Goal: Transaction & Acquisition: Book appointment/travel/reservation

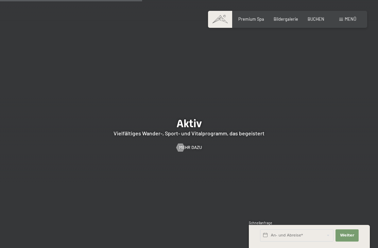
scroll to position [1117, 0]
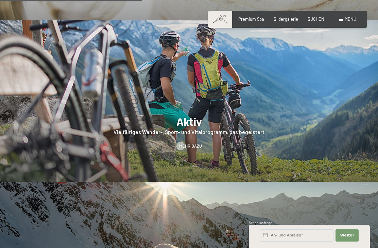
click at [317, 20] on span "BUCHEN" at bounding box center [315, 18] width 17 height 5
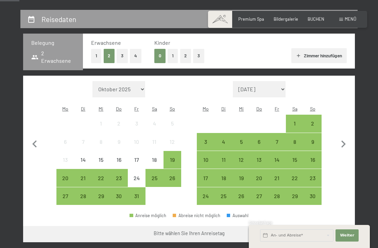
scroll to position [121, 0]
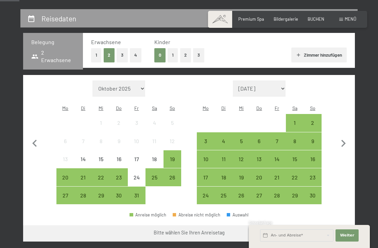
click at [341, 137] on icon "button" at bounding box center [343, 144] width 14 height 14
select select "[DATE]"
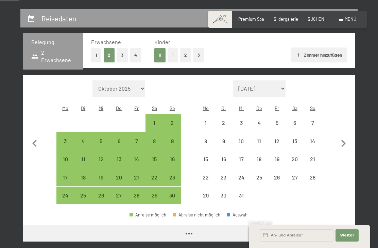
select select "[DATE]"
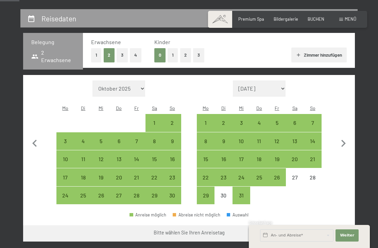
click at [295, 139] on div "13" at bounding box center [294, 147] width 16 height 16
select select "[DATE]"
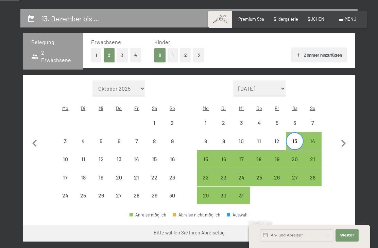
click at [295, 157] on div "20" at bounding box center [294, 165] width 16 height 16
select select "[DATE]"
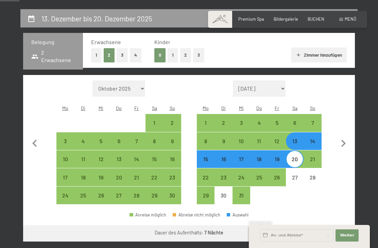
click at [326, 226] on button "Weiter zu „Zimmer“" at bounding box center [324, 234] width 61 height 16
select select "[DATE]"
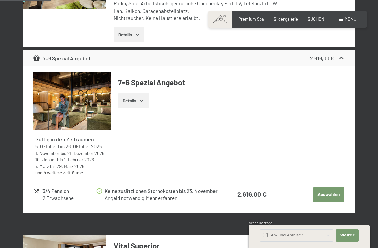
scroll to position [261, 0]
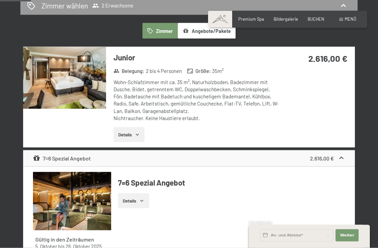
click at [139, 130] on button "Details" at bounding box center [128, 134] width 31 height 15
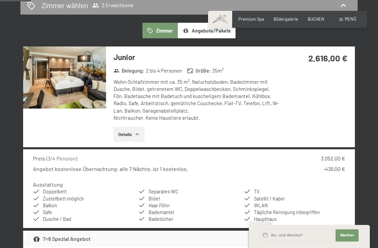
click at [77, 83] on img at bounding box center [64, 78] width 83 height 62
click at [328, 99] on div "Junior Belegung : 2 bis 4 Personen Größe : 35 m² Wohn-Schlafzimmer mit ca. 35 m…" at bounding box center [189, 97] width 332 height 101
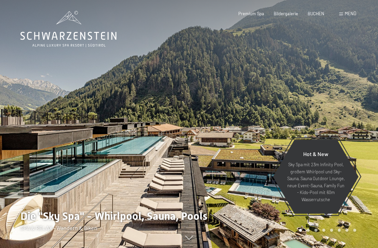
click at [314, 15] on span "BUCHEN" at bounding box center [315, 13] width 17 height 5
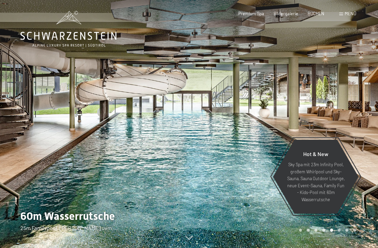
click at [319, 16] on div "BUCHEN" at bounding box center [315, 14] width 17 height 6
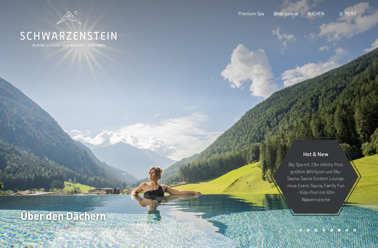
click at [316, 15] on span "BUCHEN" at bounding box center [315, 13] width 17 height 5
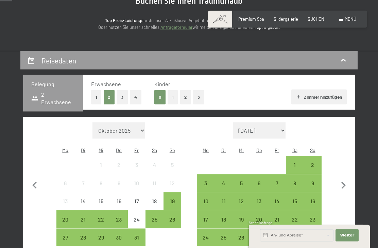
scroll to position [79, 0]
click at [341, 180] on icon "button" at bounding box center [343, 185] width 14 height 14
select select "2025-11-01"
select select "2025-12-01"
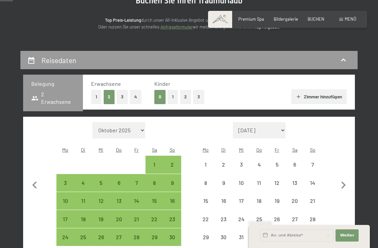
select select "2025-11-01"
select select "2025-12-01"
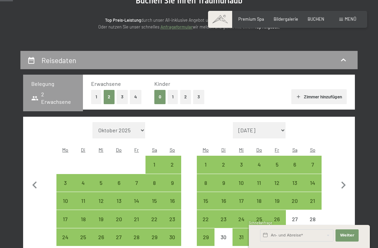
click at [296, 180] on div "13" at bounding box center [294, 188] width 16 height 16
select select "[DATE]"
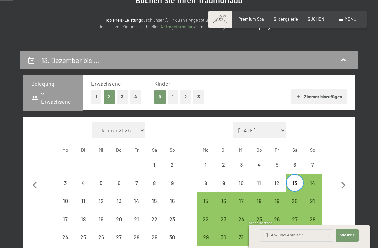
click at [296, 198] on div "20" at bounding box center [294, 206] width 16 height 16
select select "[DATE]"
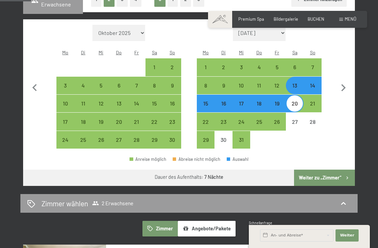
scroll to position [177, 0]
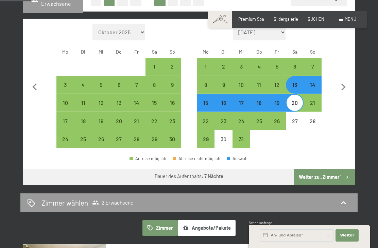
click at [341, 82] on icon "button" at bounding box center [343, 87] width 14 height 14
select select "[DATE]"
select select "2026-01-01"
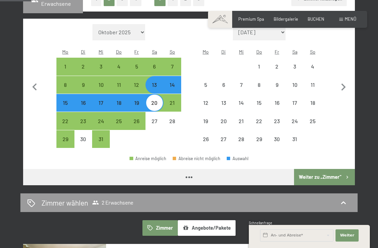
select select "[DATE]"
select select "2026-01-01"
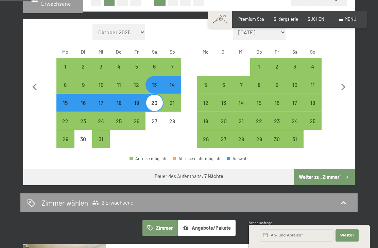
click at [342, 84] on icon "button" at bounding box center [343, 87] width 4 height 7
select select "2026-01-01"
select select "2026-02-01"
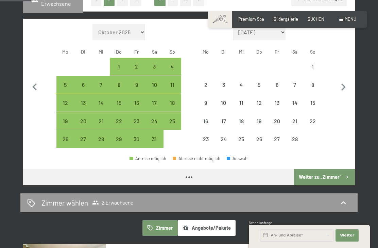
select select "2026-01-01"
select select "2026-02-01"
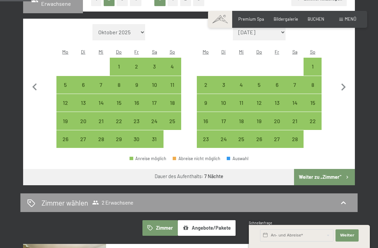
click at [345, 83] on icon "button" at bounding box center [343, 87] width 14 height 14
select select "2026-02-01"
select select "2026-03-01"
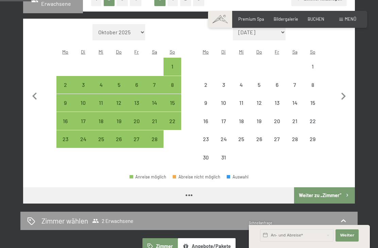
select select "2026-02-01"
select select "2026-03-01"
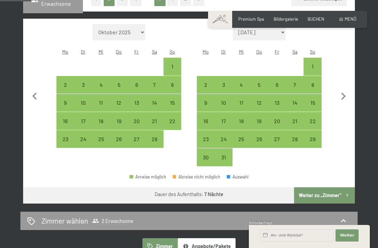
scroll to position [174, 0]
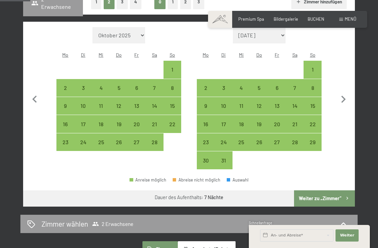
click at [298, 85] on div "7" at bounding box center [294, 93] width 16 height 16
select select "2026-02-01"
select select "2026-03-01"
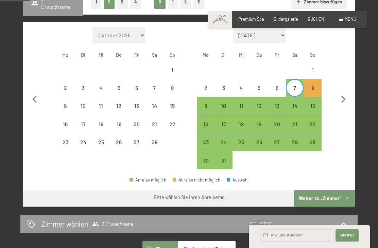
click at [298, 103] on div "14" at bounding box center [294, 111] width 16 height 16
select select "2026-02-01"
select select "2026-03-01"
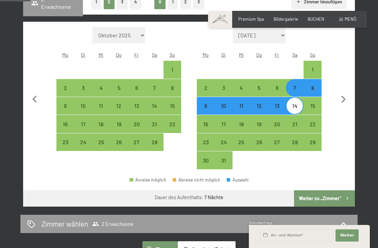
click at [327, 191] on button "Weiter zu „Zimmer“" at bounding box center [324, 199] width 61 height 16
select select "2026-02-01"
select select "2026-03-01"
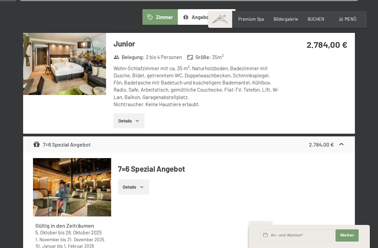
scroll to position [129, 0]
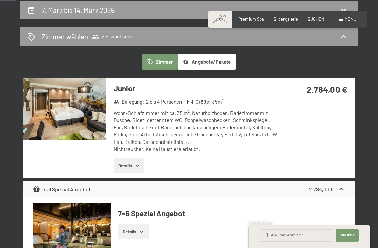
click at [218, 64] on button "Angebote/Pakete" at bounding box center [207, 62] width 58 height 16
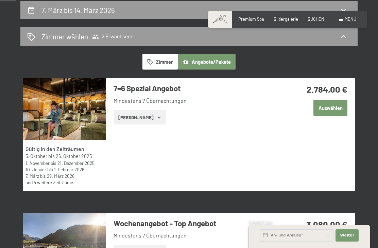
click at [330, 109] on button "Auswählen" at bounding box center [330, 108] width 34 height 16
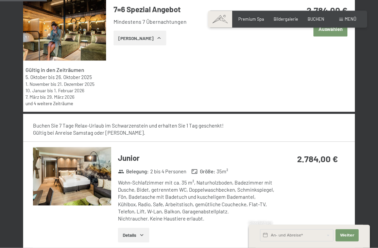
scroll to position [0, 0]
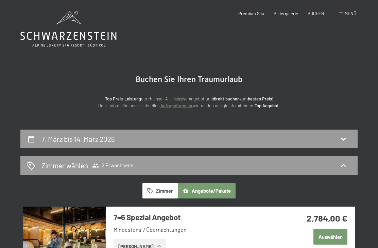
click at [342, 137] on icon at bounding box center [343, 139] width 8 height 8
select select "2026-02-01"
select select "2026-03-01"
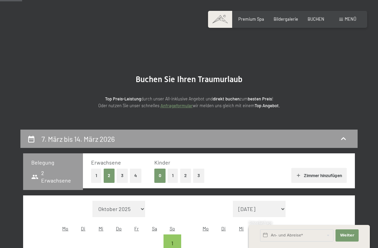
scroll to position [129, 0]
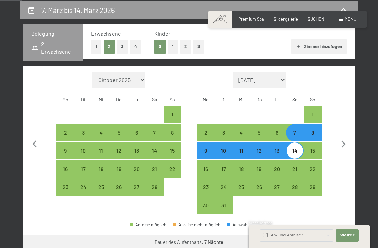
click at [34, 140] on icon "button" at bounding box center [34, 143] width 4 height 7
select select "2026-01-01"
select select "2026-02-01"
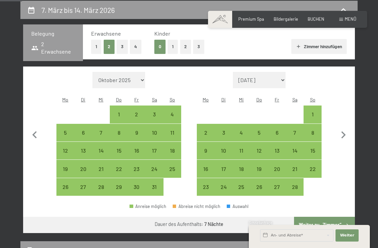
click at [32, 140] on button "button" at bounding box center [35, 134] width 14 height 125
select select "[DATE]"
select select "2026-01-01"
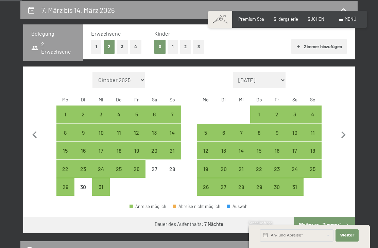
click at [157, 130] on div "13" at bounding box center [154, 138] width 16 height 16
select select "[DATE]"
select select "2026-01-01"
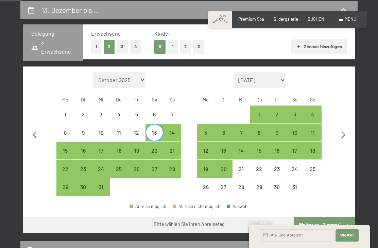
click at [158, 148] on div "20" at bounding box center [154, 156] width 16 height 16
select select "[DATE]"
select select "2026-01-01"
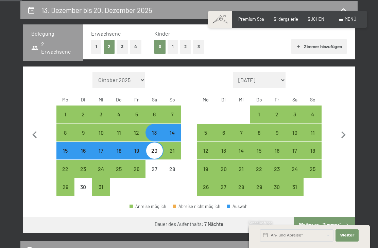
click at [335, 217] on button "Weiter zu „Zimmer“" at bounding box center [324, 225] width 61 height 16
select select "[DATE]"
select select "2026-01-01"
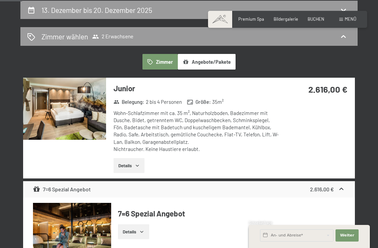
click at [319, 134] on div "Junior Belegung : 2 bis 4 Personen Größe : 35 m² Wohn-Schlafzimmer mit ca. 35 m…" at bounding box center [189, 128] width 332 height 101
click at [316, 144] on div "Junior Belegung : 2 bis 4 Personen Größe : 35 m² Wohn-Schlafzimmer mit ca. 35 m…" at bounding box center [189, 128] width 332 height 101
click at [84, 117] on img at bounding box center [64, 109] width 83 height 62
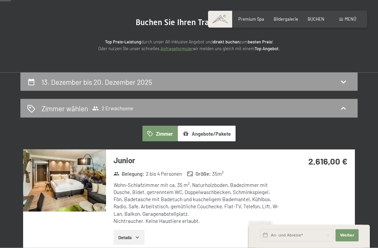
scroll to position [57, 0]
click at [343, 108] on icon at bounding box center [343, 108] width 8 height 8
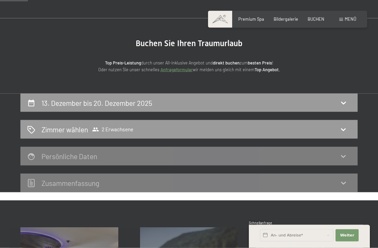
scroll to position [0, 0]
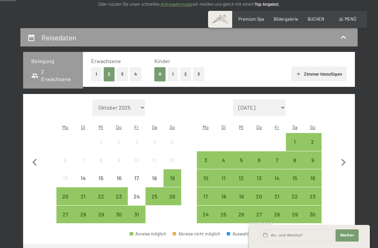
scroll to position [101, 0]
click at [123, 75] on button "3" at bounding box center [122, 75] width 11 height 14
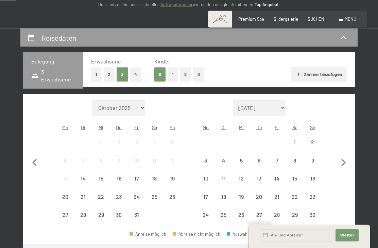
scroll to position [102, 0]
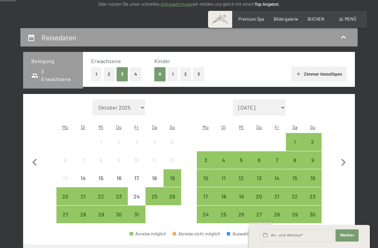
click at [99, 75] on button "1" at bounding box center [96, 74] width 11 height 14
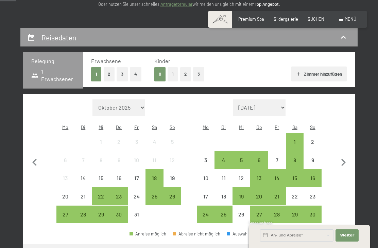
click at [343, 161] on icon "button" at bounding box center [343, 163] width 14 height 14
select select "[DATE]"
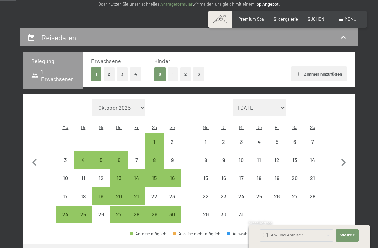
select select "[DATE]"
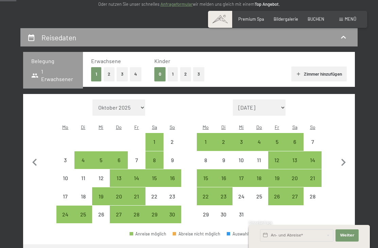
click at [296, 158] on div "13" at bounding box center [294, 166] width 16 height 16
select select "[DATE]"
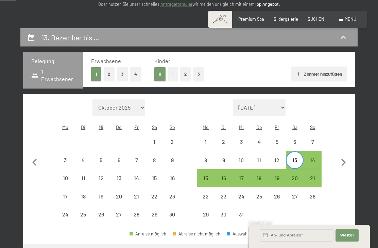
click at [298, 176] on div "20" at bounding box center [294, 184] width 16 height 16
select select "[DATE]"
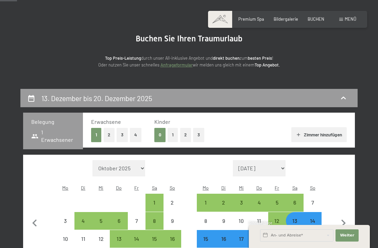
scroll to position [45, 0]
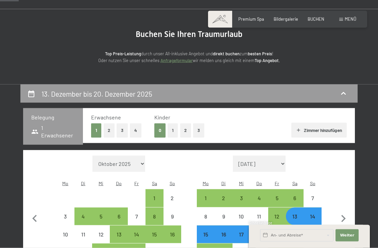
click at [111, 130] on button "2" at bounding box center [109, 131] width 11 height 14
select select "[DATE]"
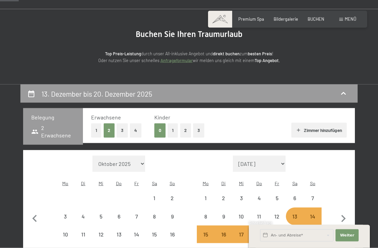
scroll to position [46, 0]
select select "[DATE]"
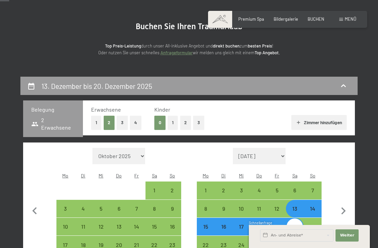
scroll to position [53, 0]
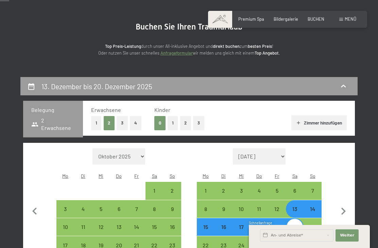
click at [123, 123] on button "3" at bounding box center [122, 123] width 11 height 14
select select "[DATE]"
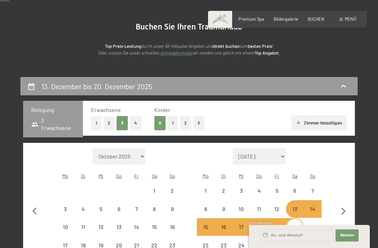
select select "[DATE]"
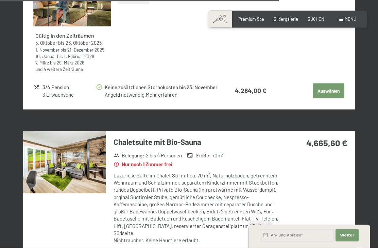
scroll to position [1824, 0]
